Goal: Information Seeking & Learning: Learn about a topic

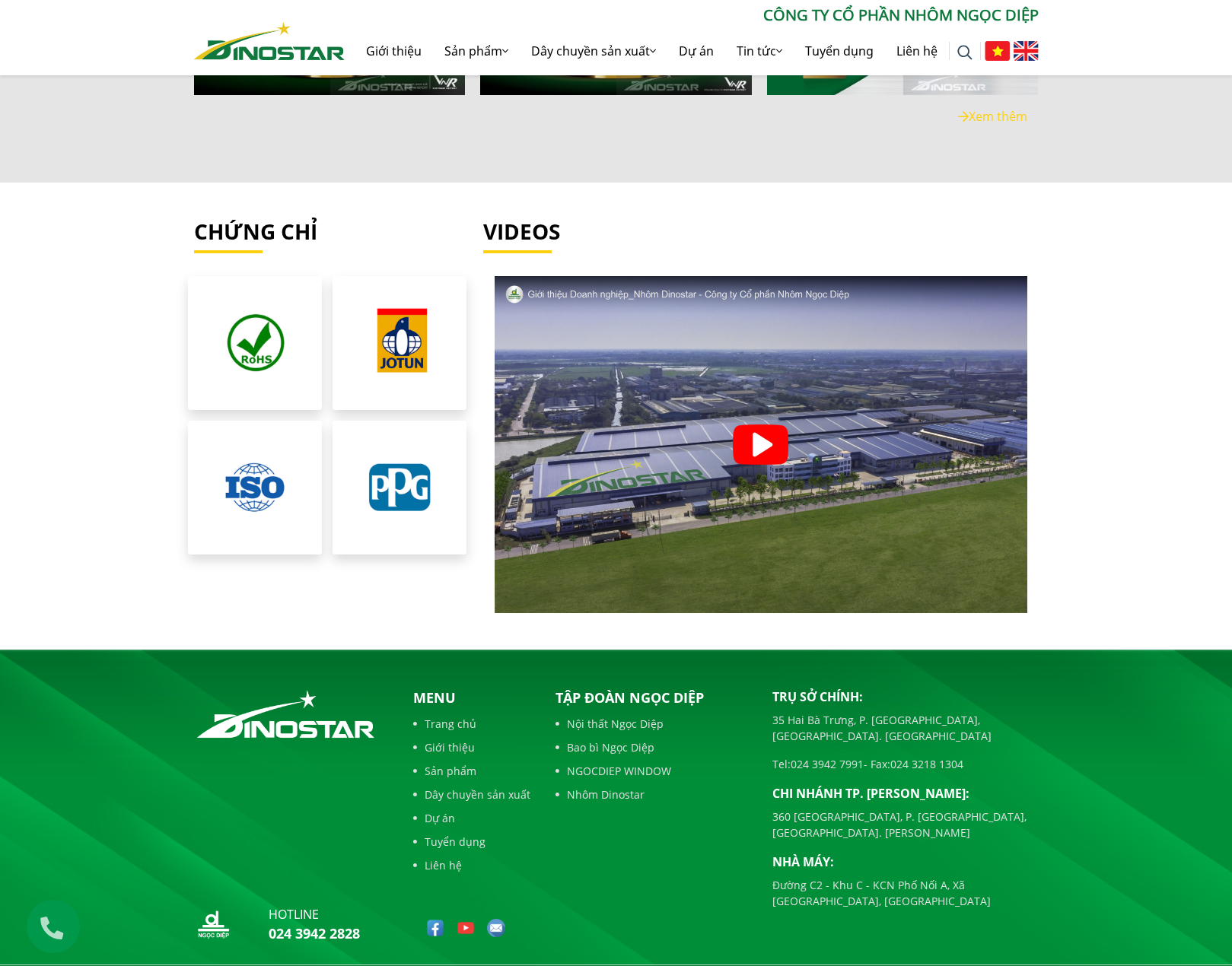
scroll to position [3118, 0]
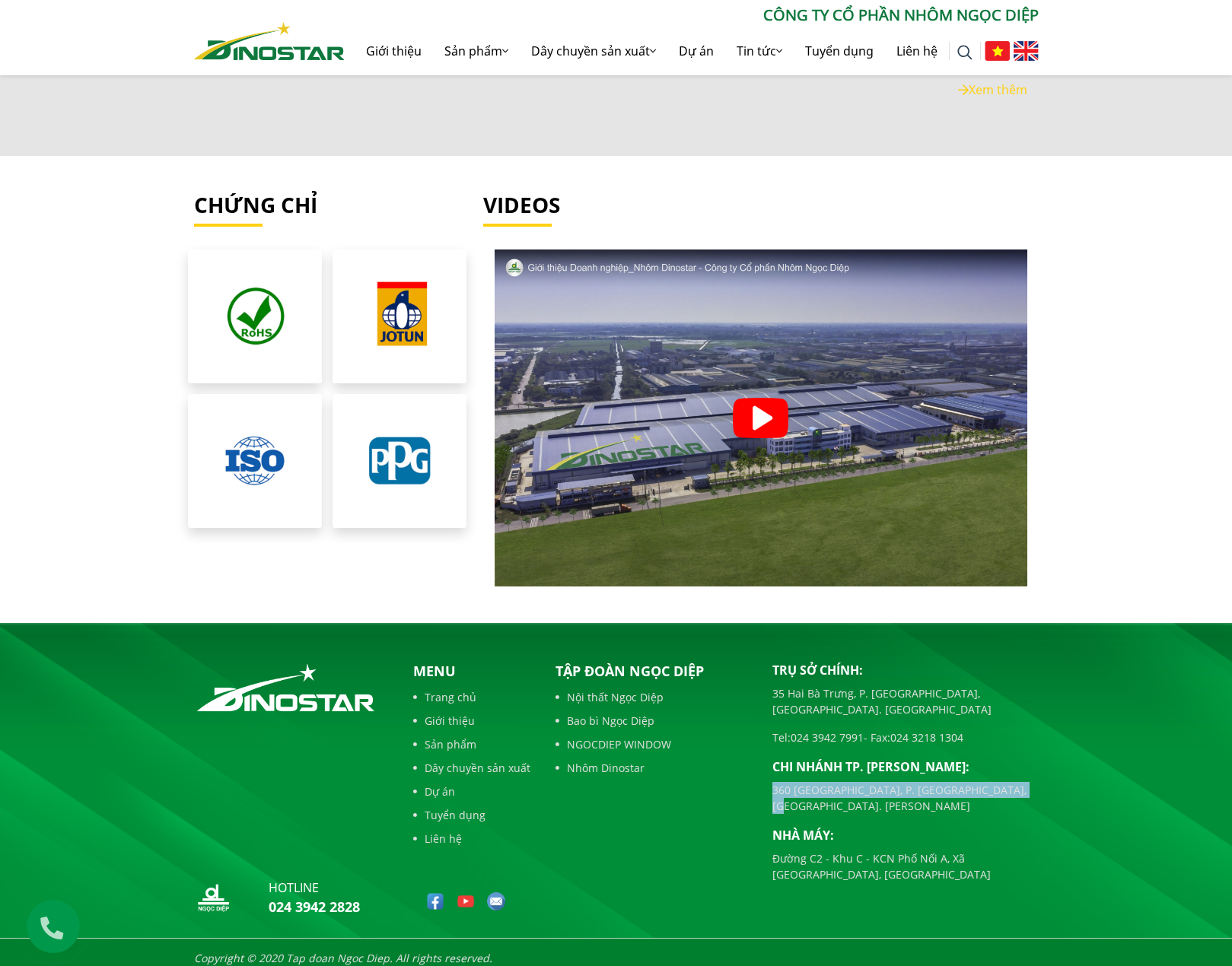
drag, startPoint x: 772, startPoint y: 766, endPoint x: 1024, endPoint y: 760, distance: 252.1
click at [1024, 782] on p "360 [GEOGRAPHIC_DATA], [PERSON_NAME][GEOGRAPHIC_DATA], Tp. [PERSON_NAME]" at bounding box center [906, 798] width 267 height 32
click at [1021, 758] on p "Chi nhánh [GEOGRAPHIC_DATA][PERSON_NAME]:" at bounding box center [906, 767] width 267 height 18
click at [1103, 555] on section "Chứng chỉ Videos" at bounding box center [616, 390] width 1232 height 395
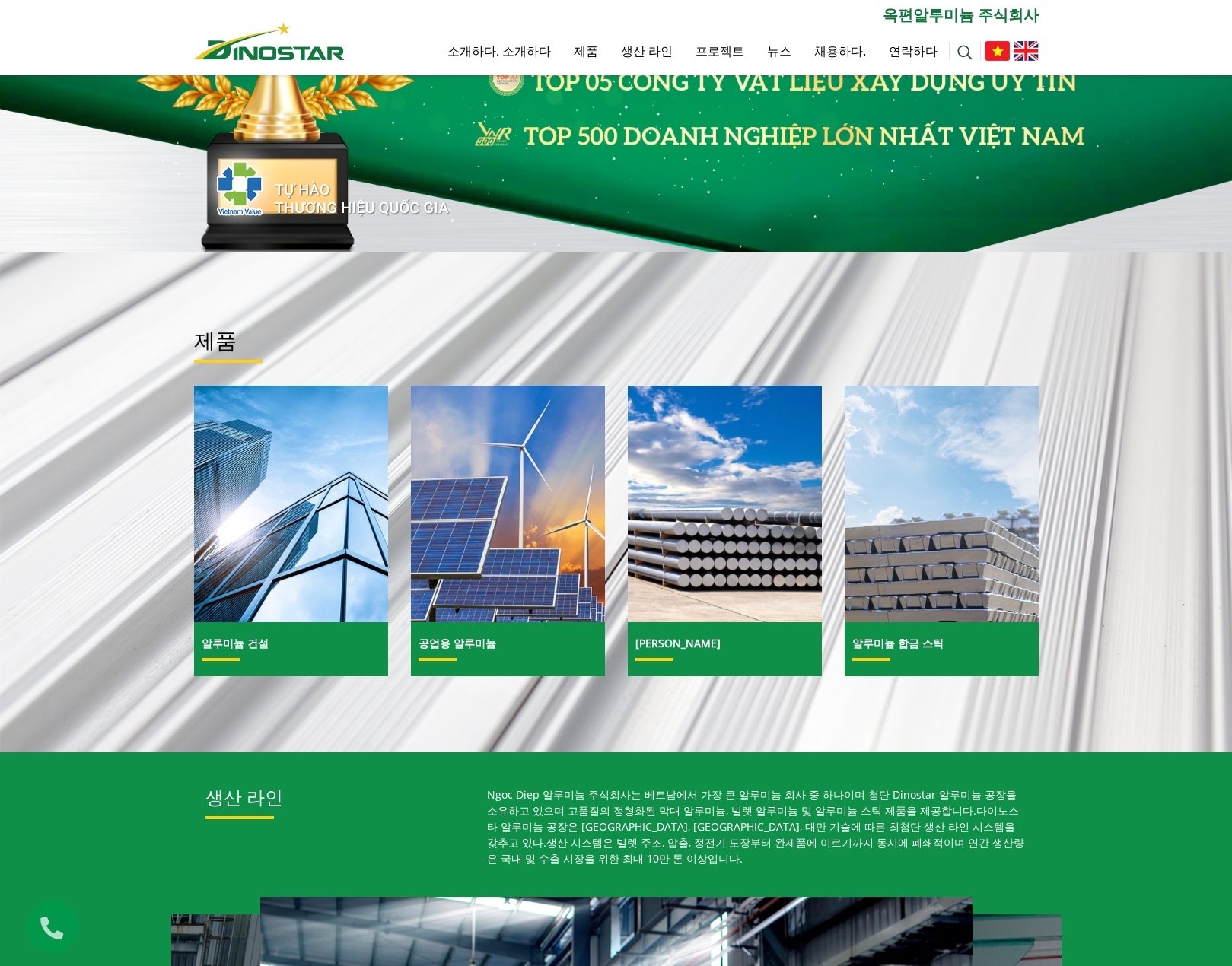
scroll to position [152, 0]
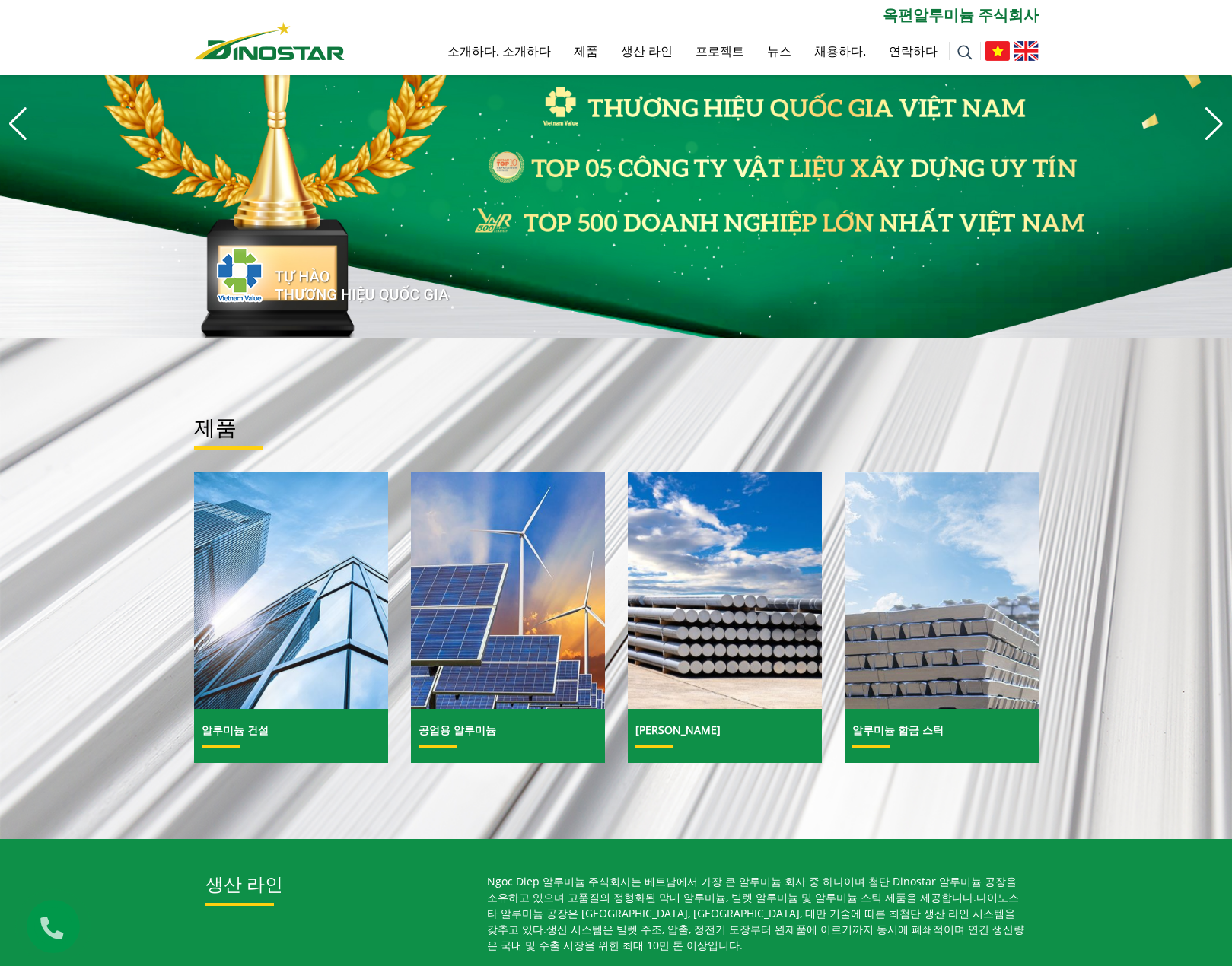
click at [327, 628] on img at bounding box center [291, 590] width 208 height 254
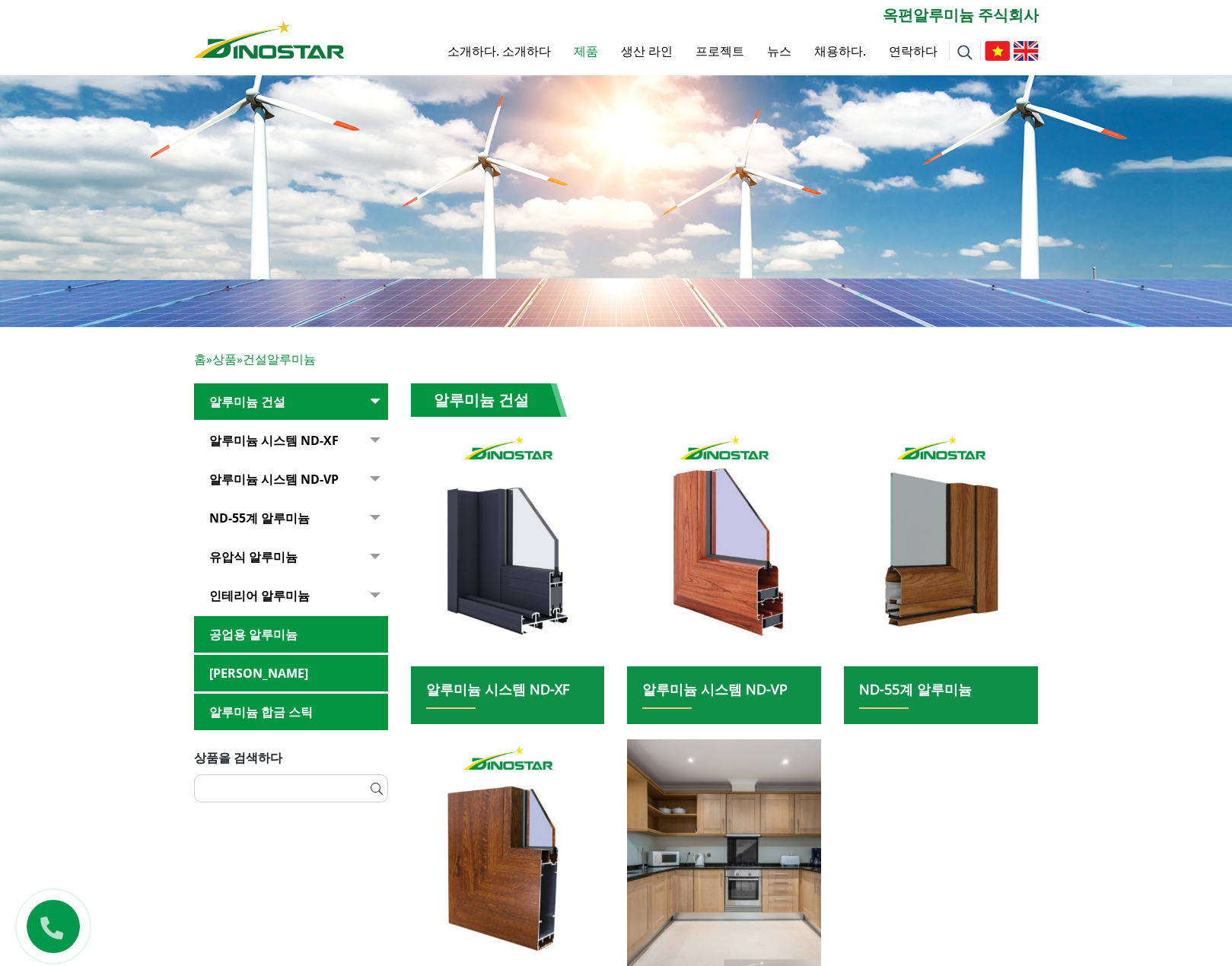
click at [253, 633] on font "공업용 알루미늄" at bounding box center [253, 634] width 89 height 17
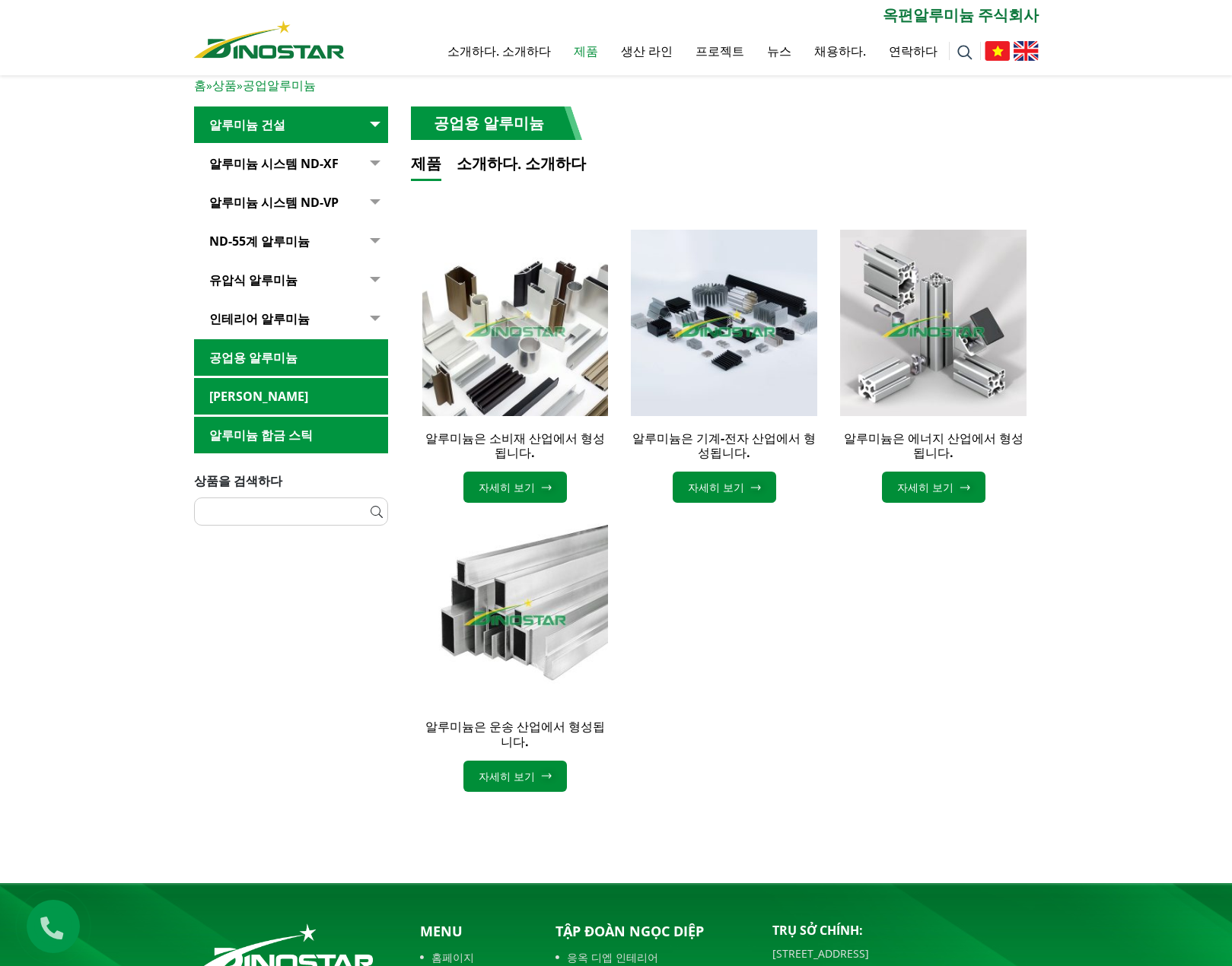
scroll to position [304, 0]
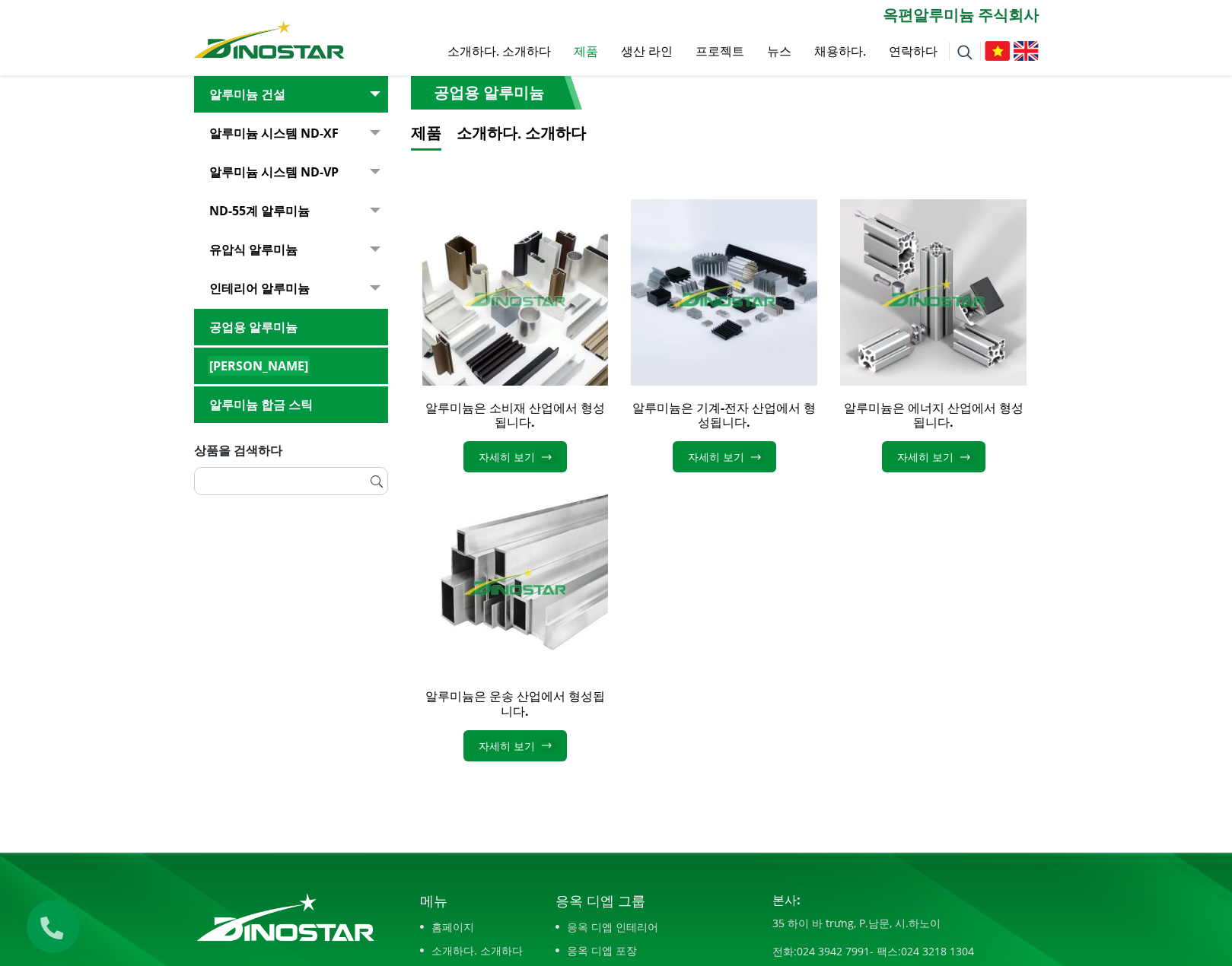
click at [244, 364] on font "[PERSON_NAME]" at bounding box center [259, 366] width 99 height 17
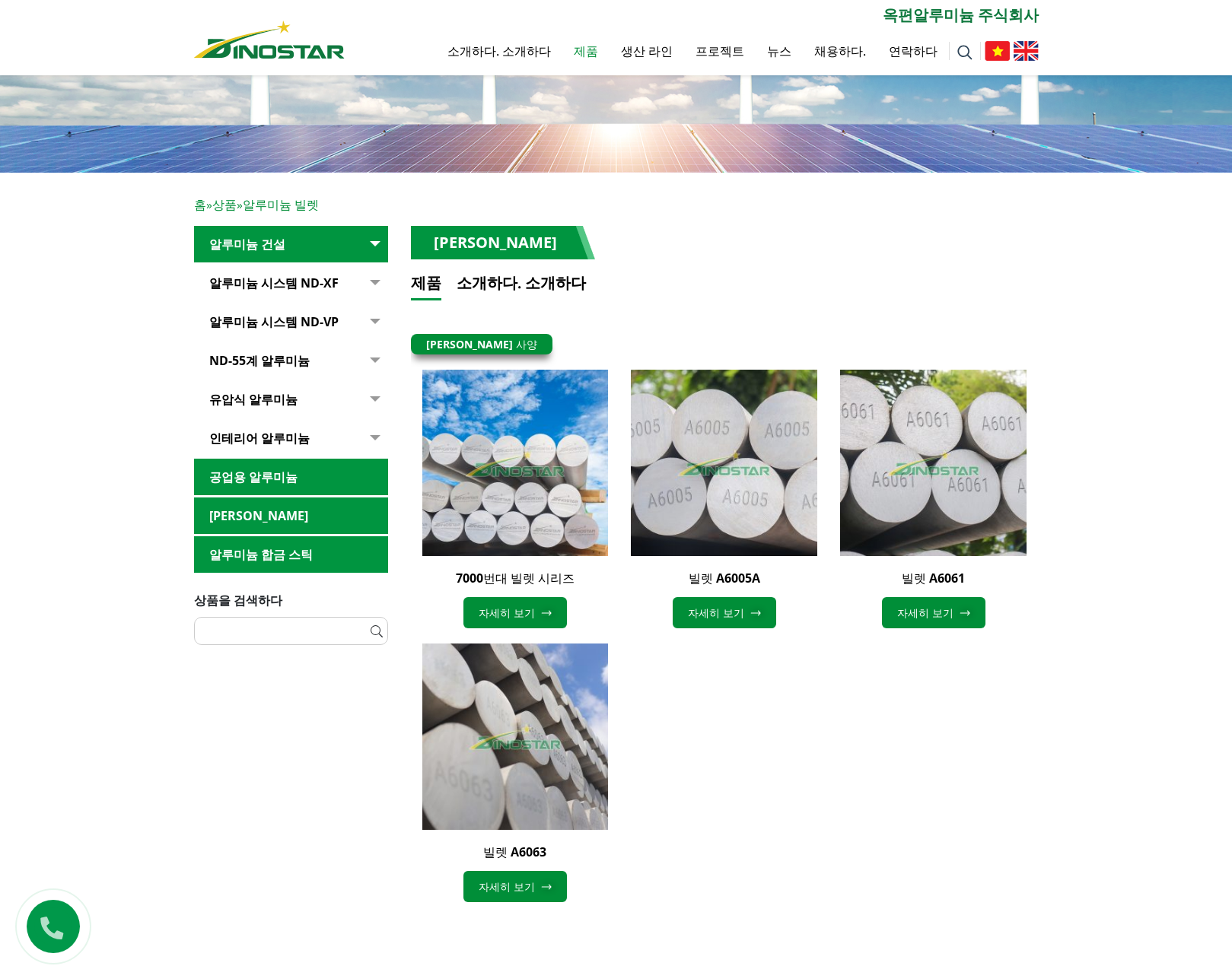
scroll to position [152, 0]
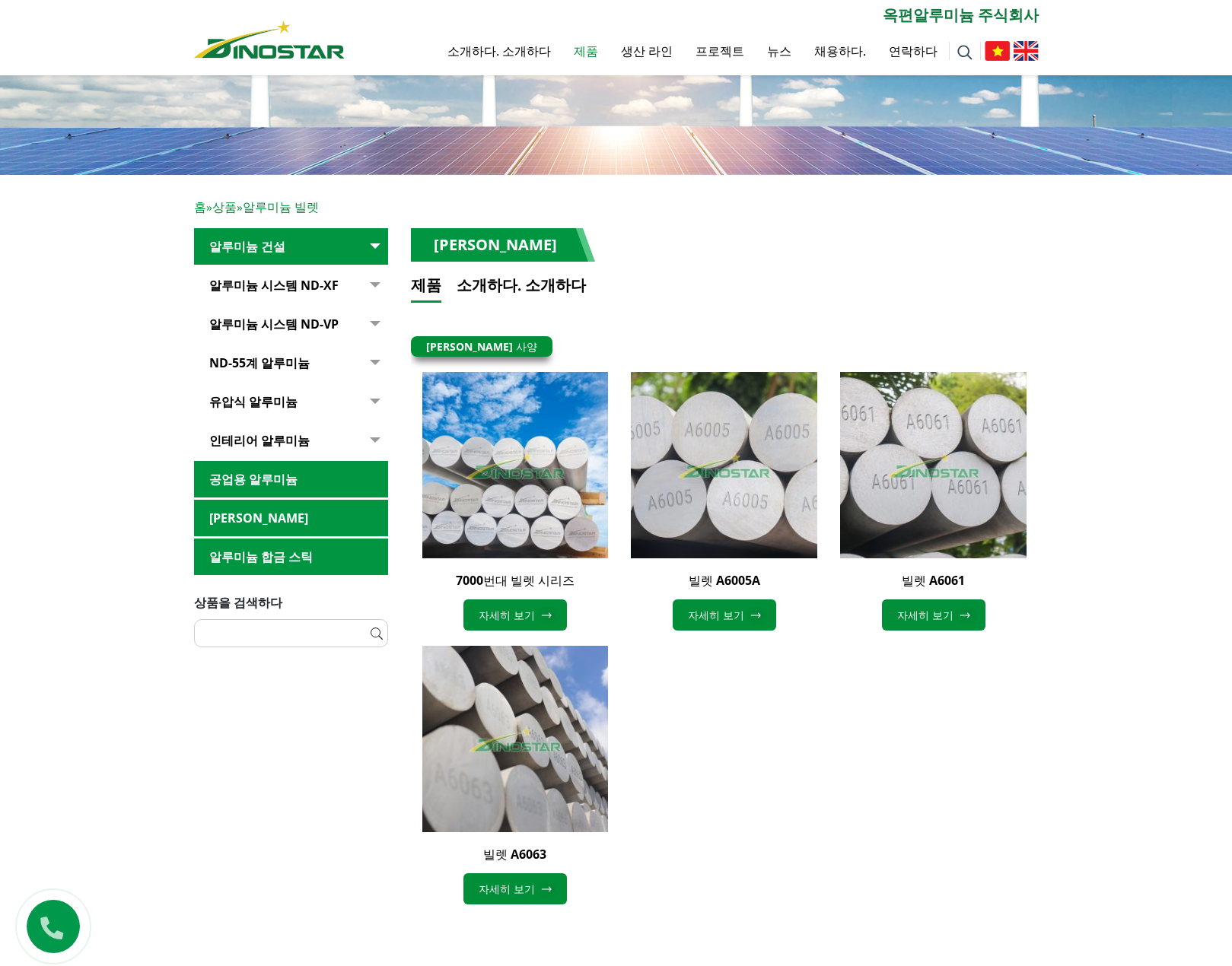
click at [299, 475] on link "공업용 알루미늄" at bounding box center [290, 480] width 194 height 37
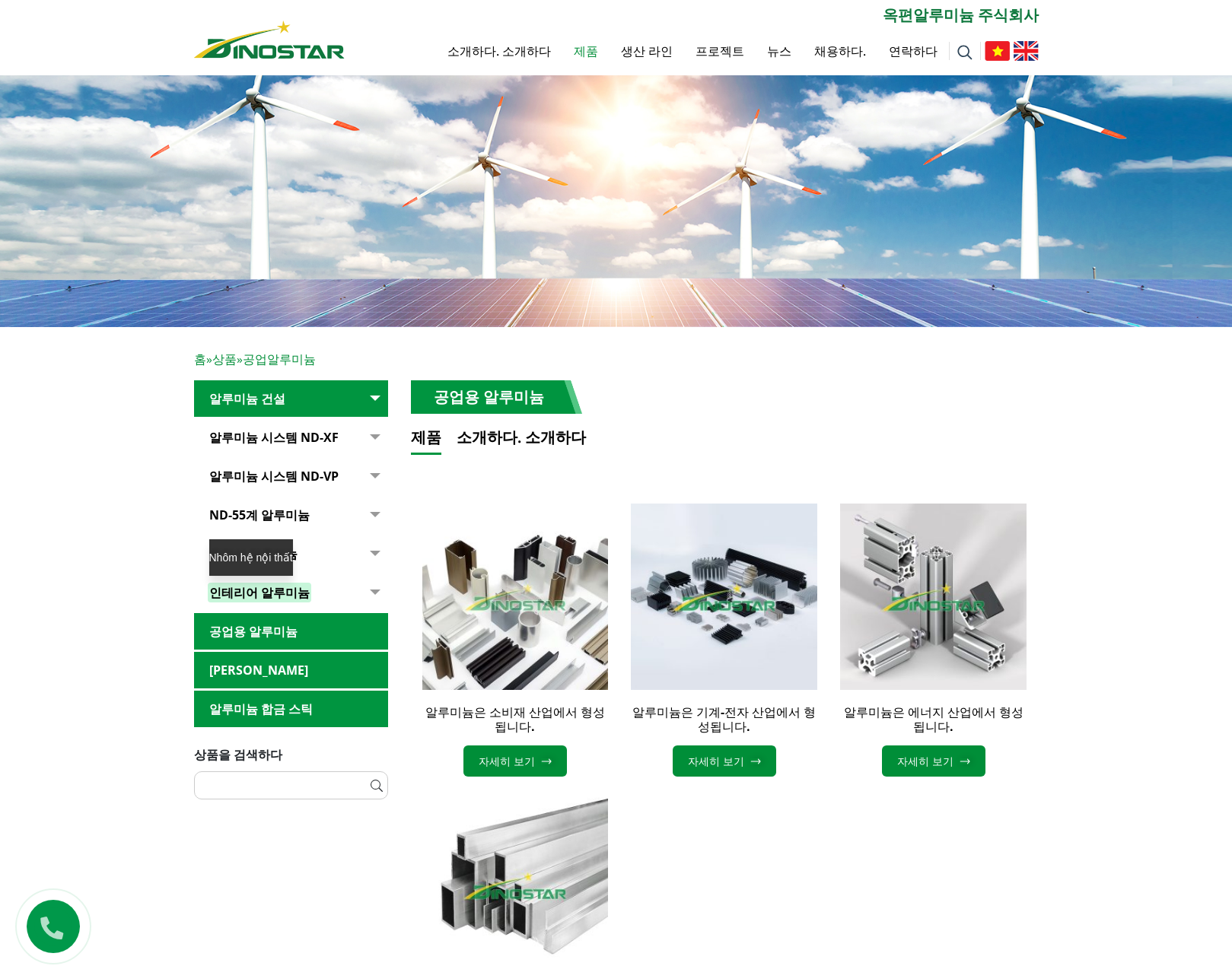
click at [283, 591] on font "인테리어 알루미늄" at bounding box center [259, 592] width 100 height 17
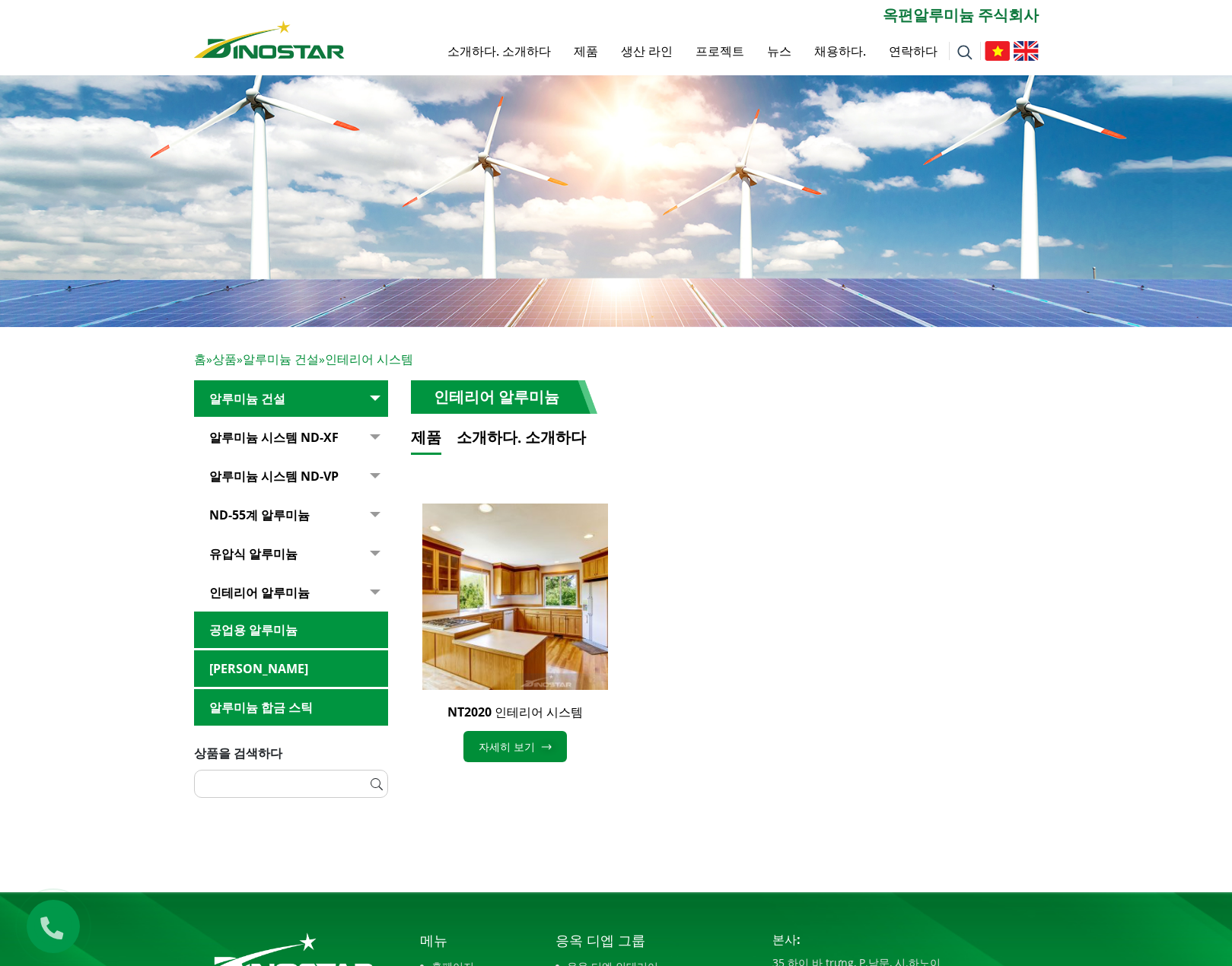
click at [273, 557] on font "유압식 알루미늄" at bounding box center [253, 554] width 89 height 17
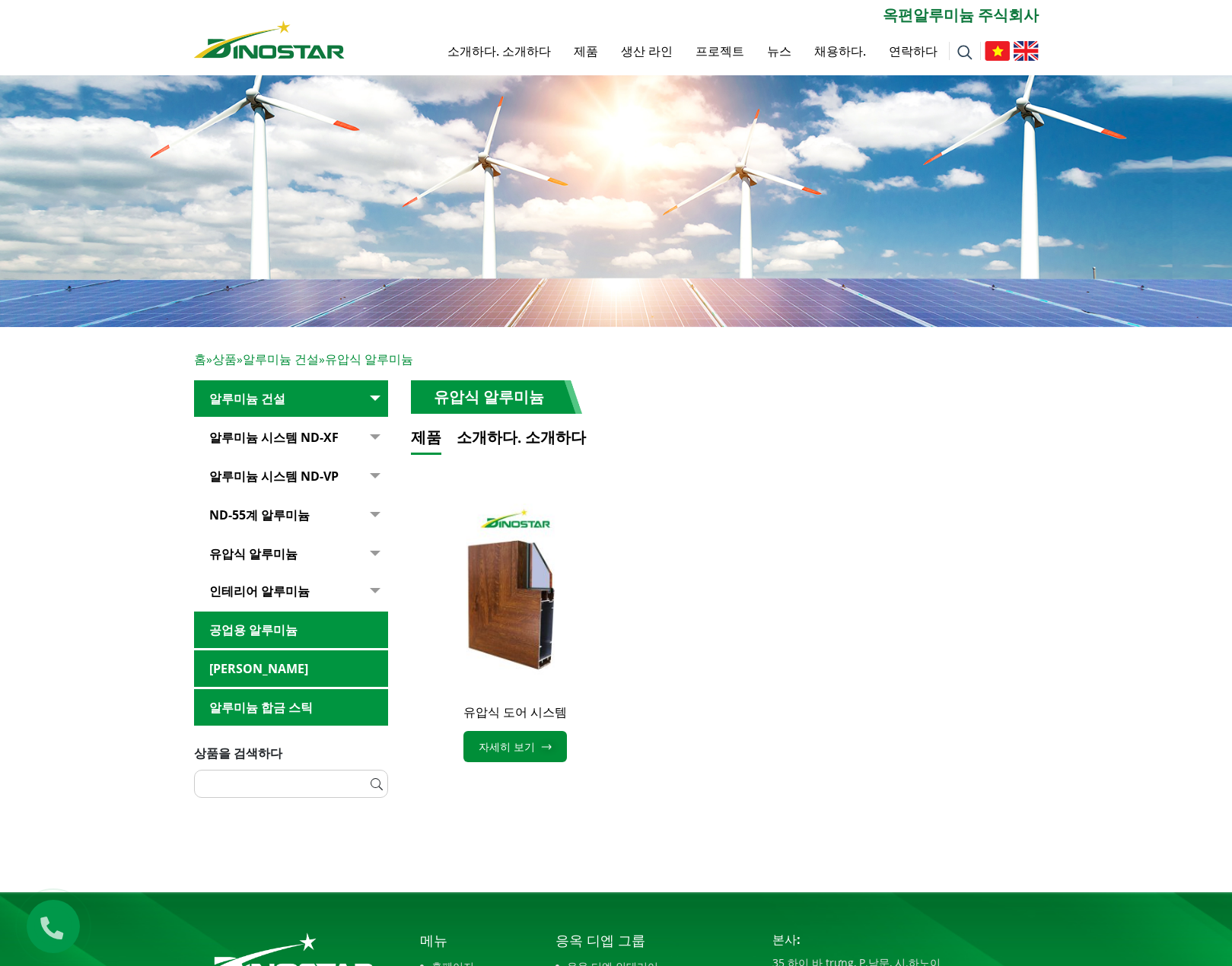
click at [262, 710] on font "알루미늄 합금 스틱" at bounding box center [261, 707] width 103 height 17
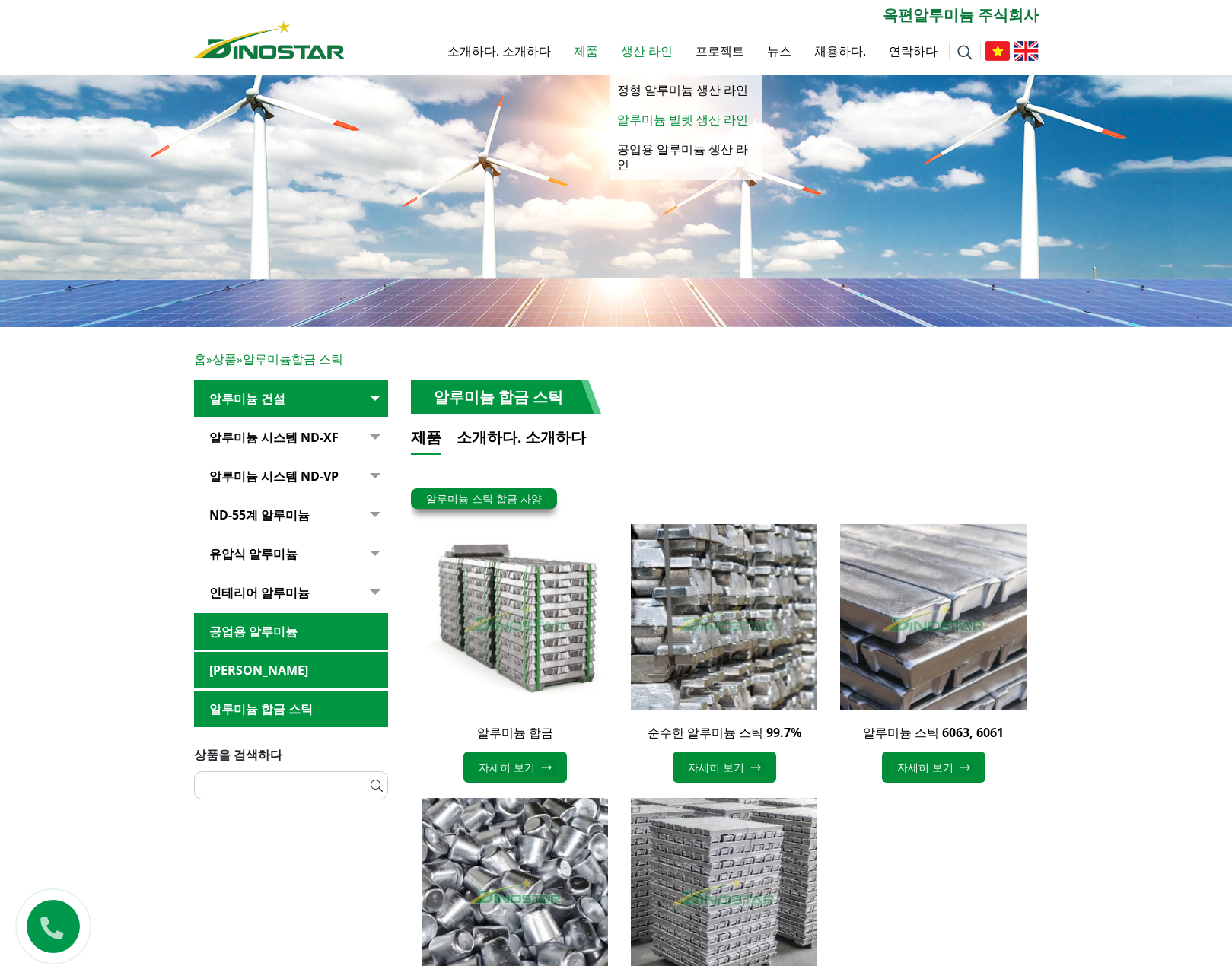
click at [700, 116] on font "알루미늄 빌렛 생산 라인" at bounding box center [682, 119] width 131 height 17
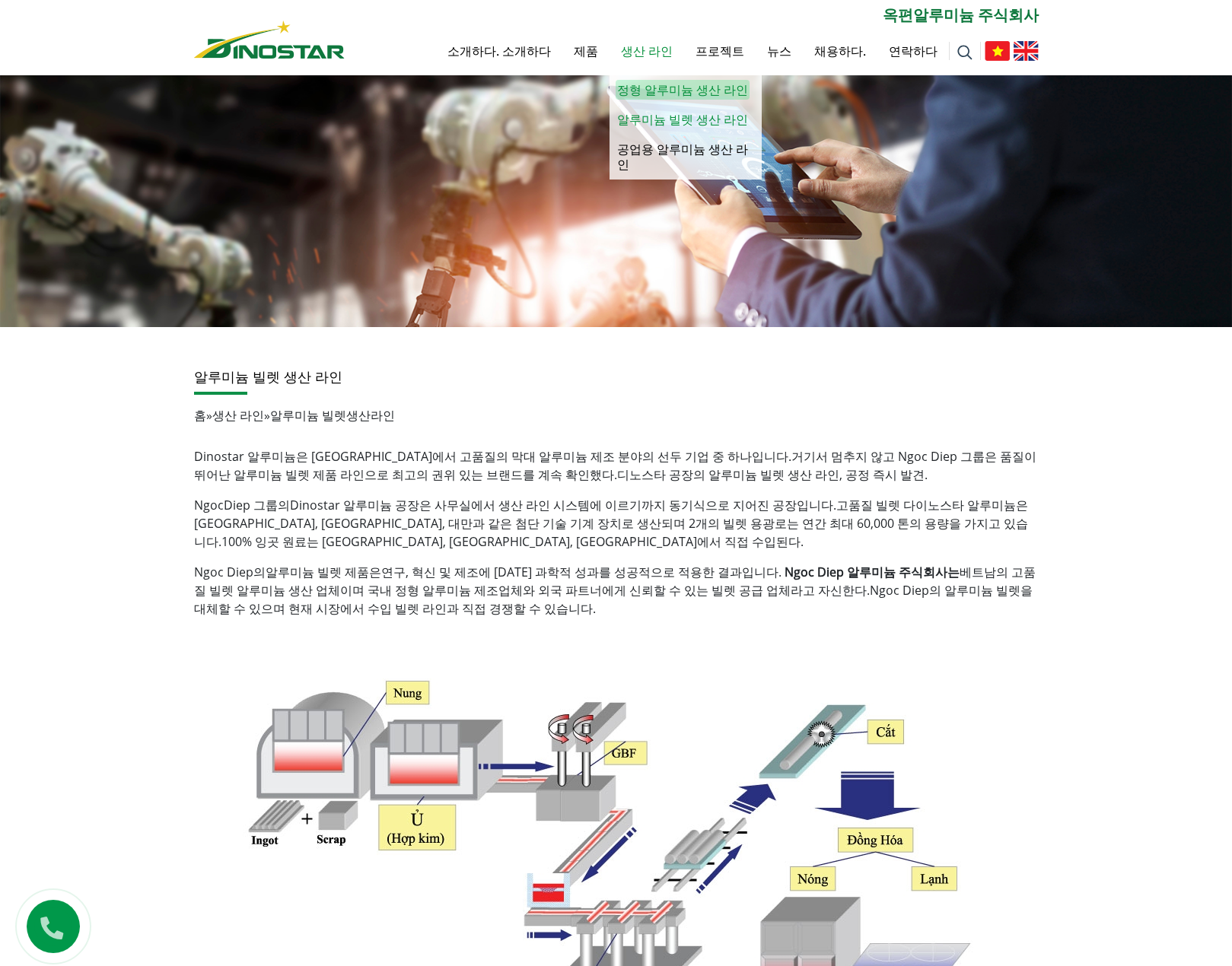
click at [672, 86] on font "정형 알루미늄 생산 라인" at bounding box center [682, 89] width 131 height 17
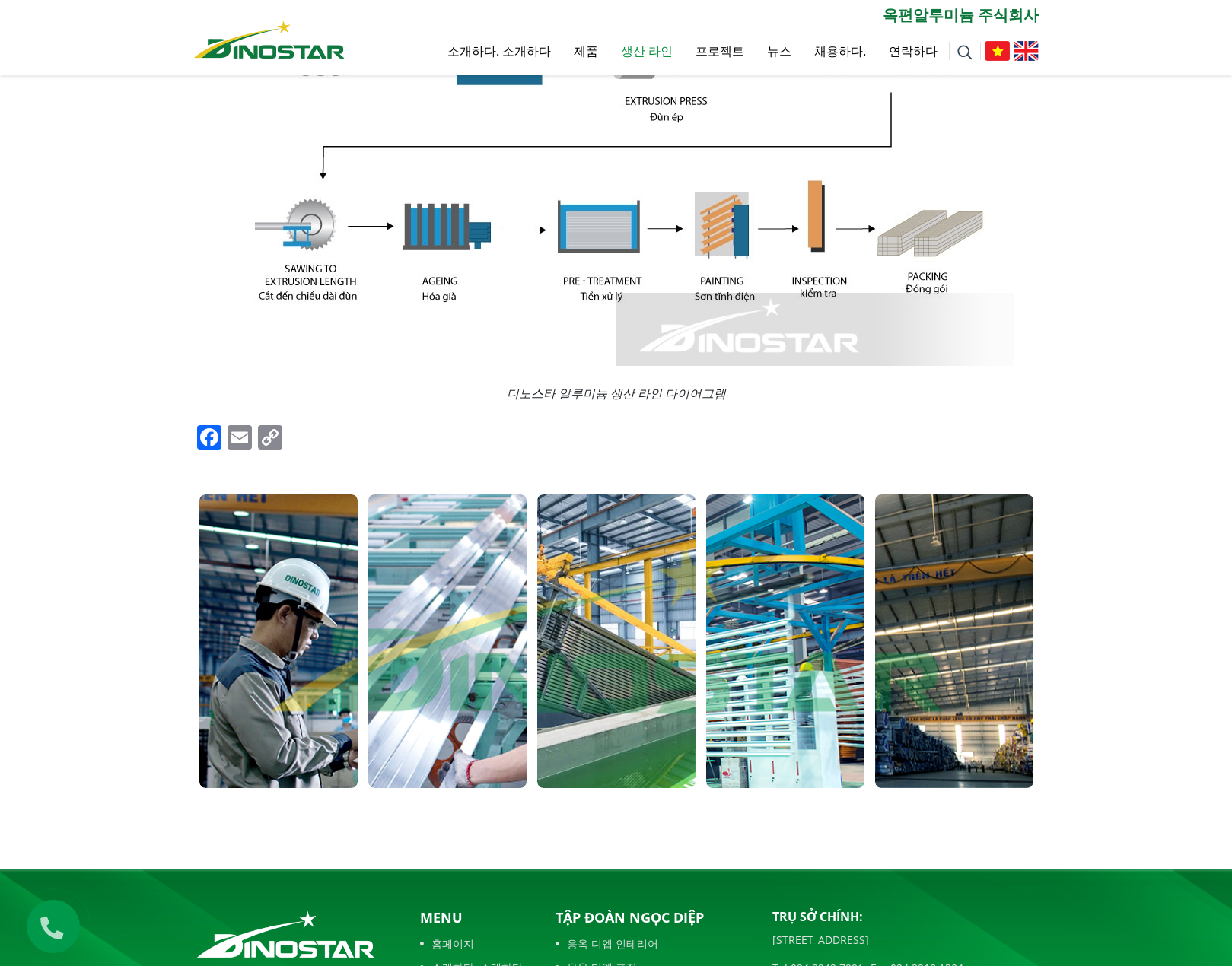
scroll to position [609, 0]
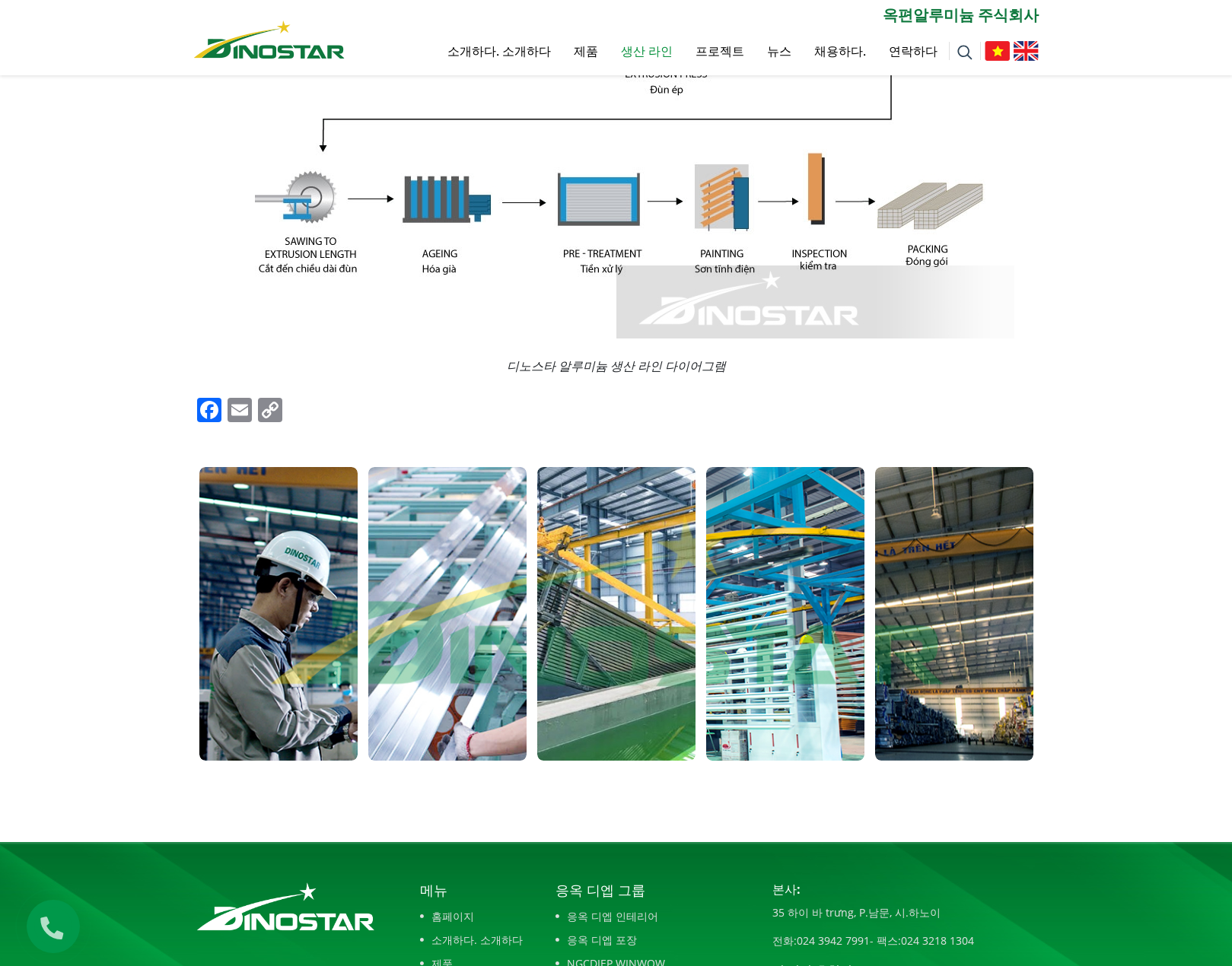
click at [1115, 330] on div "정형 알루미늄 생산 라인 홈 » 생산 라인 » 생산 라인 » 정착 알루미늄 생산 라인 알루미늄 생산 라인은 10개의 프레스 기계 라인, 03개…" at bounding box center [616, 280] width 1232 height 1124
